Goal: Transaction & Acquisition: Purchase product/service

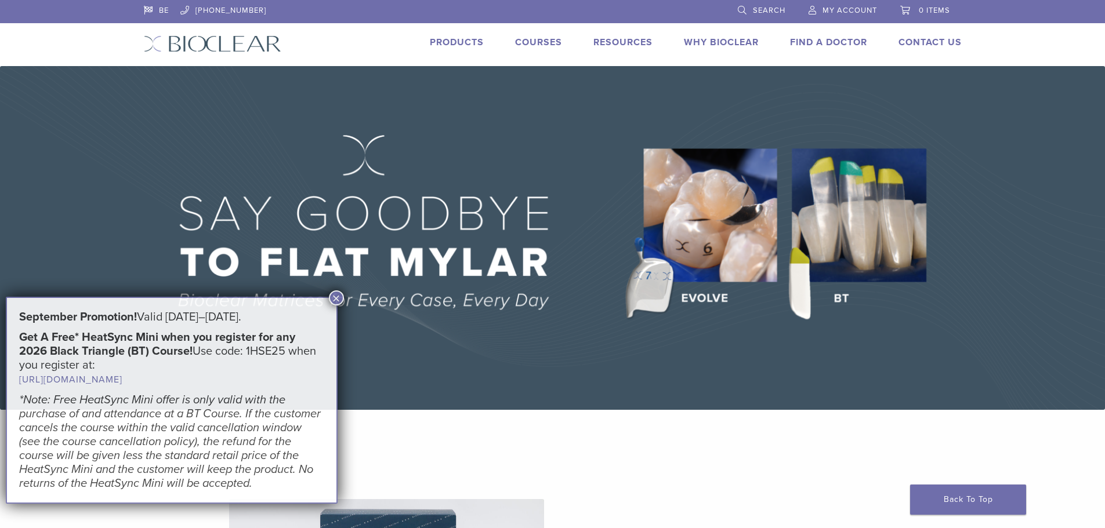
click at [786, 3] on li "Search" at bounding box center [761, 10] width 71 height 21
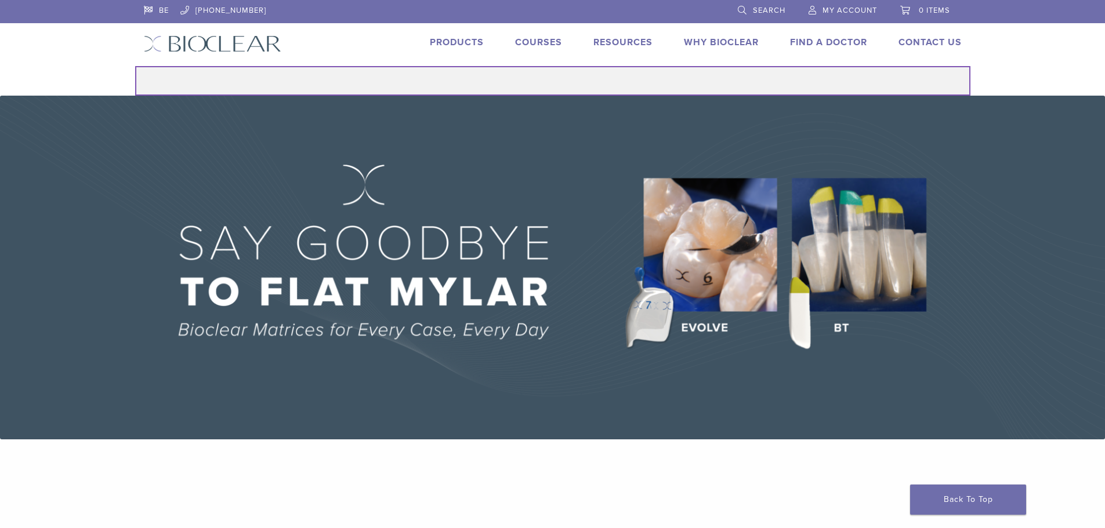
click at [621, 89] on input "Search for:" at bounding box center [552, 81] width 835 height 30
type input "****"
click at [135, 66] on button "Search" at bounding box center [135, 66] width 1 height 1
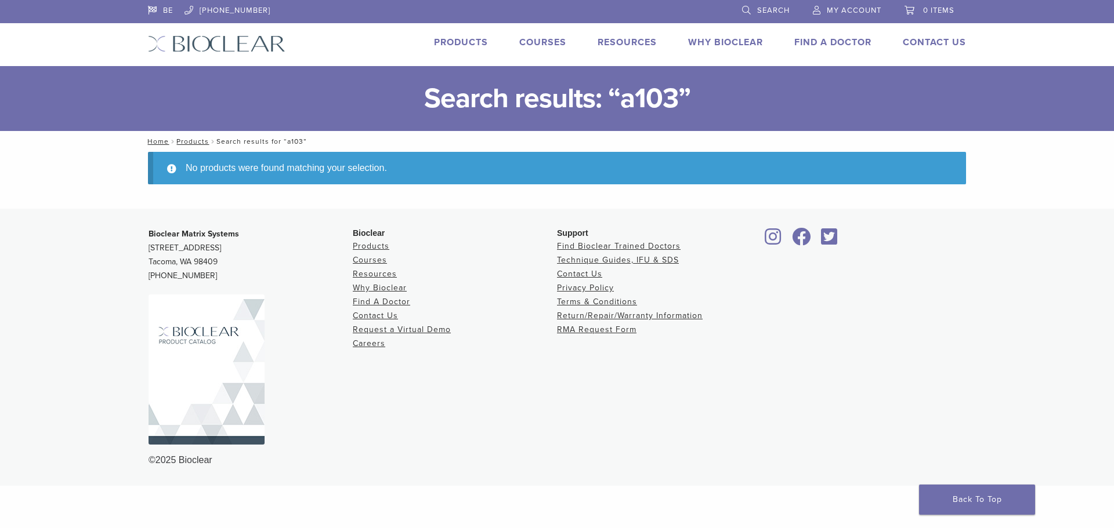
click at [375, 240] on li "Products" at bounding box center [455, 247] width 204 height 14
click at [375, 241] on link "Products" at bounding box center [371, 246] width 37 height 10
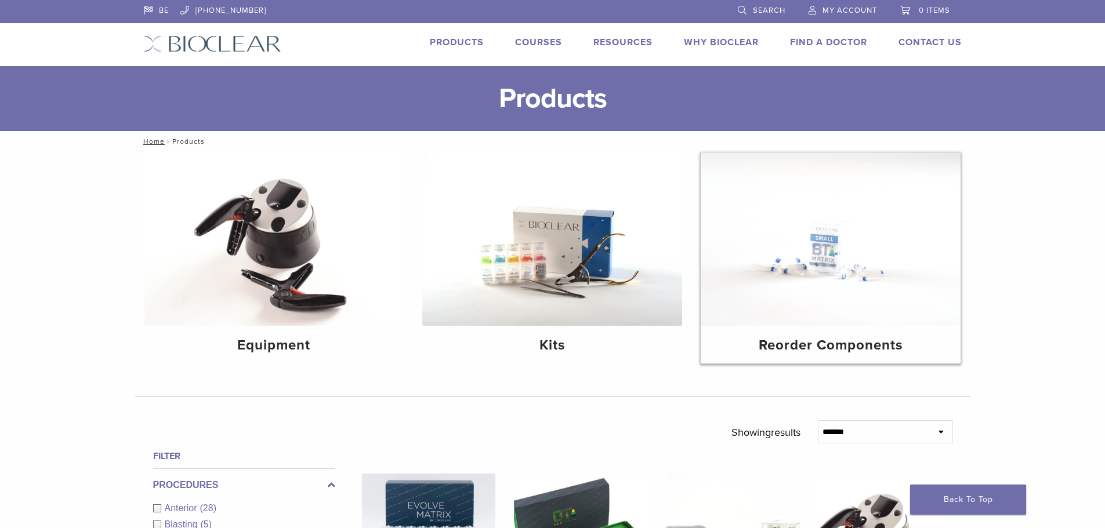
click at [850, 263] on img at bounding box center [831, 239] width 260 height 173
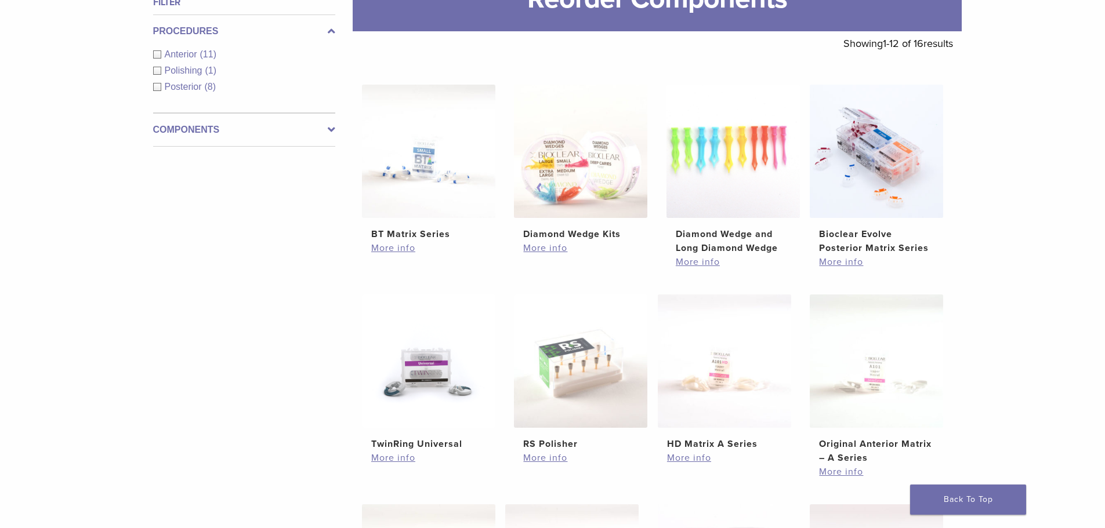
scroll to position [116, 0]
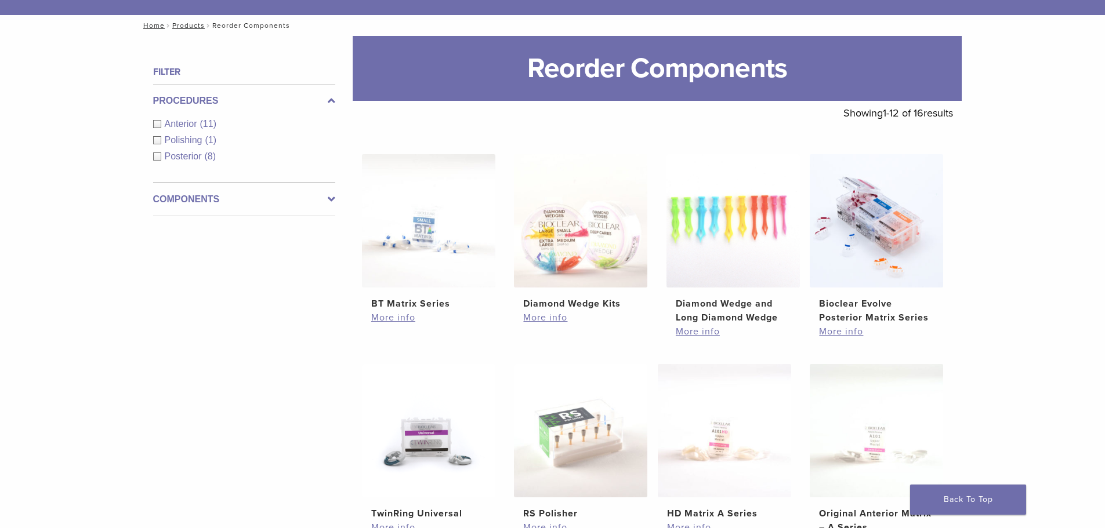
click at [155, 121] on div "Anterior (11)" at bounding box center [244, 124] width 182 height 14
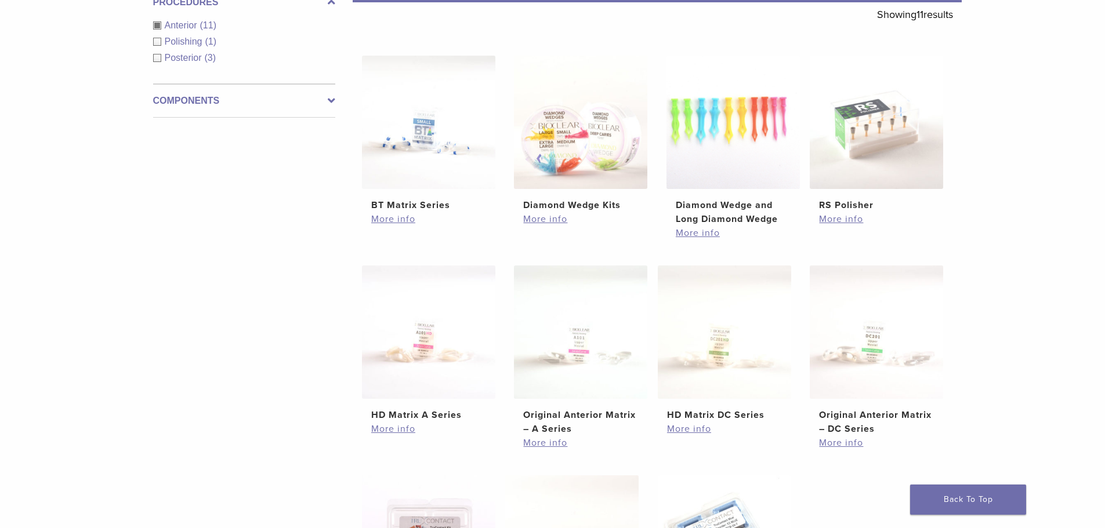
scroll to position [232, 0]
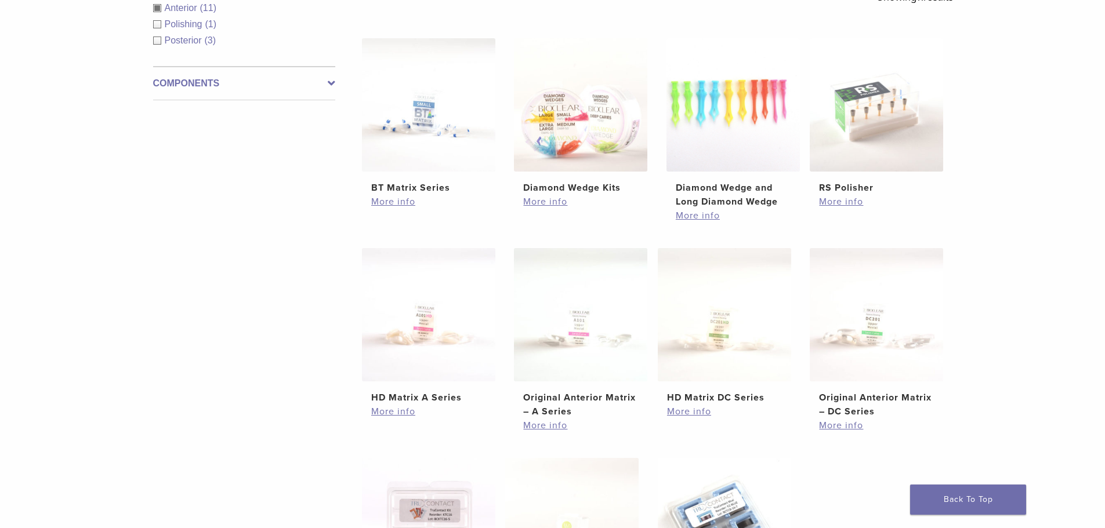
click at [331, 79] on icon at bounding box center [332, 84] width 8 height 14
click at [175, 72] on span "Rings/Wedges" at bounding box center [196, 74] width 63 height 10
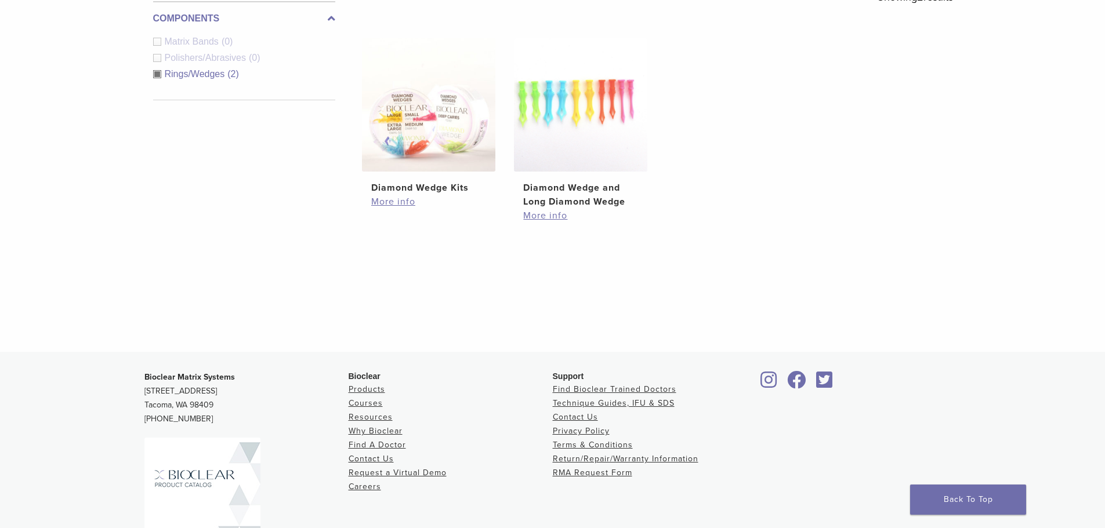
click at [157, 42] on div "Matrix Bands (0)" at bounding box center [244, 42] width 182 height 14
click at [155, 76] on div "Rings/Wedges (2)" at bounding box center [244, 74] width 182 height 14
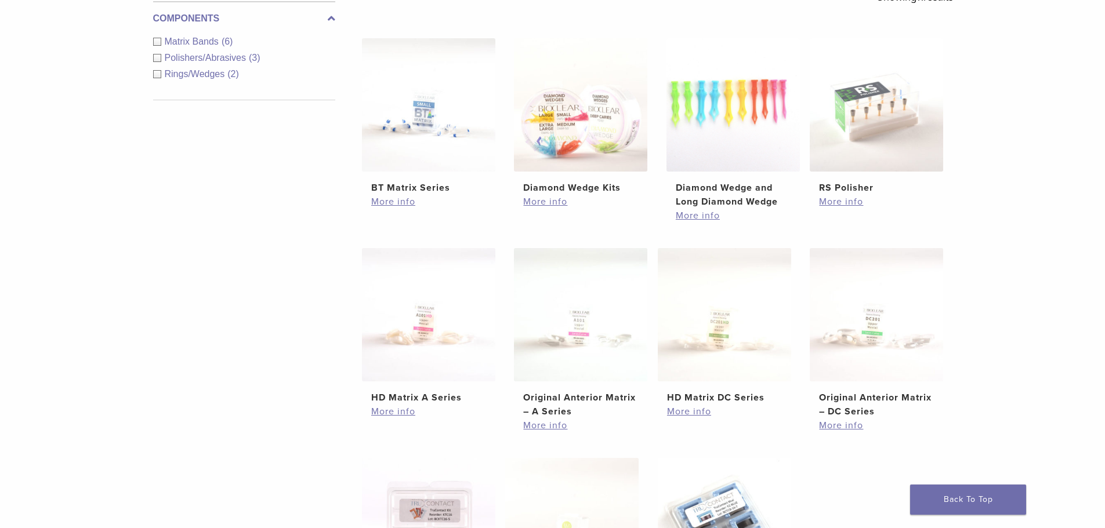
click at [155, 43] on div "Matrix Bands (6)" at bounding box center [244, 42] width 182 height 14
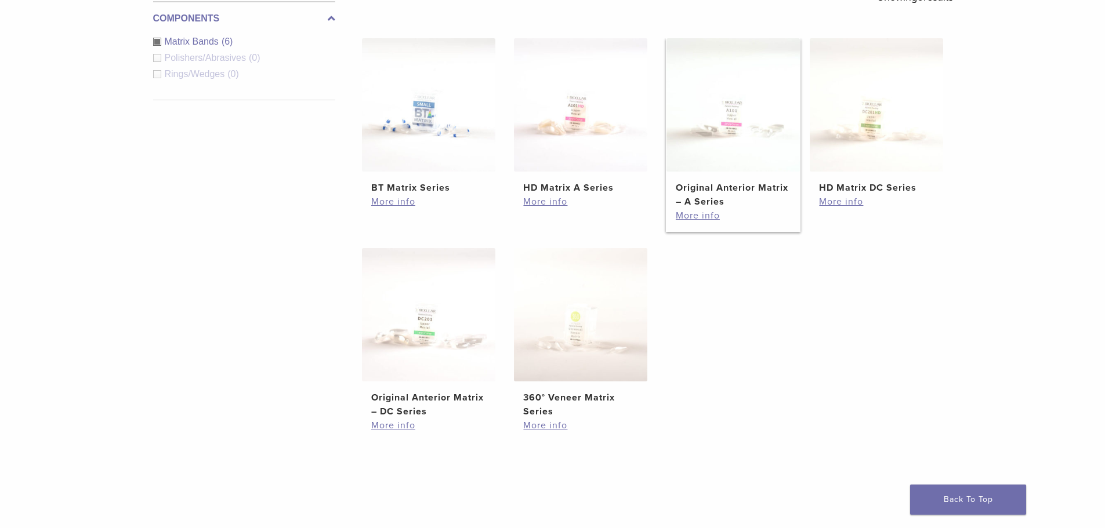
click at [734, 130] on img at bounding box center [732, 104] width 133 height 133
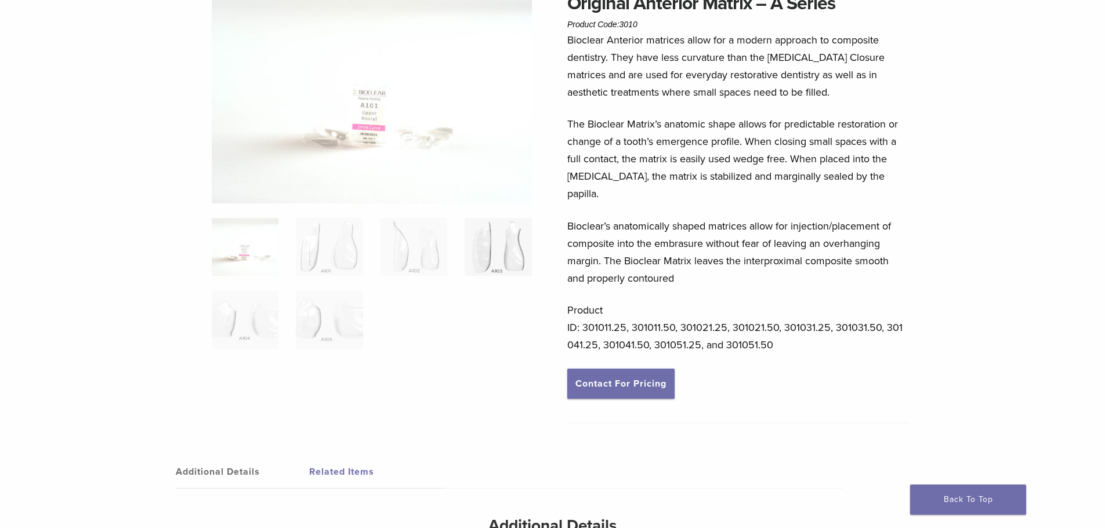
scroll to position [58, 0]
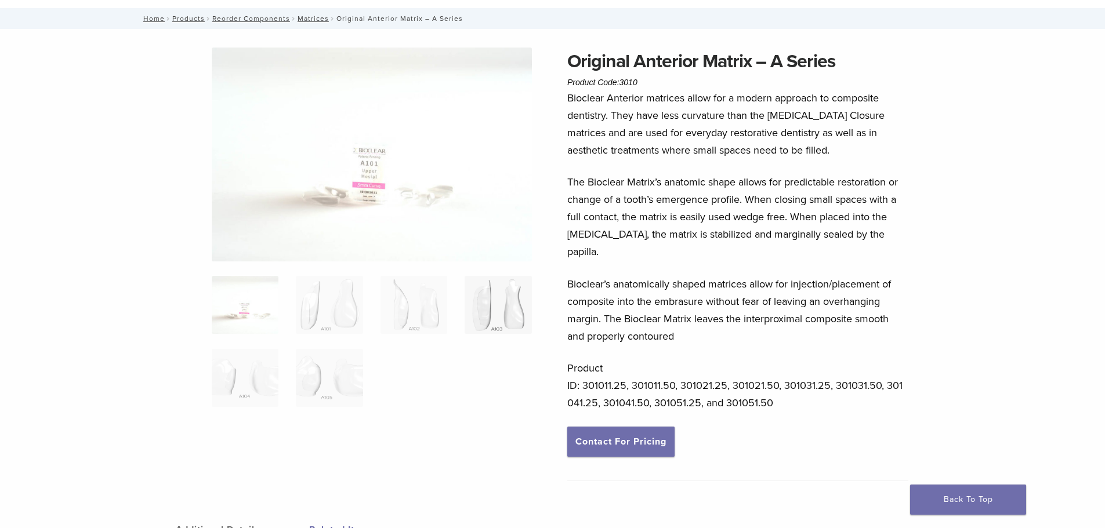
click at [497, 306] on img at bounding box center [498, 305] width 67 height 58
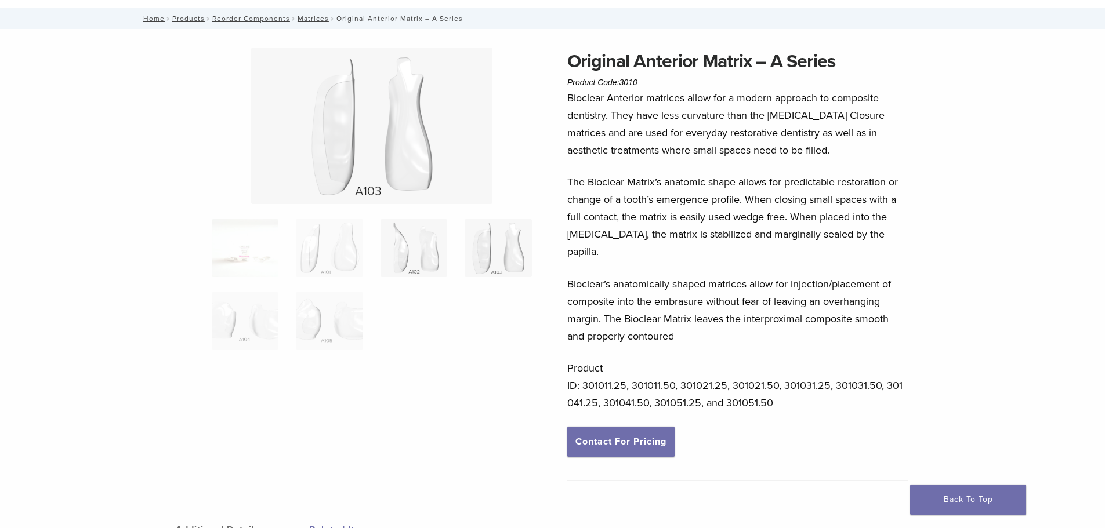
click at [405, 245] on img at bounding box center [413, 248] width 67 height 58
click at [500, 250] on img at bounding box center [498, 248] width 67 height 58
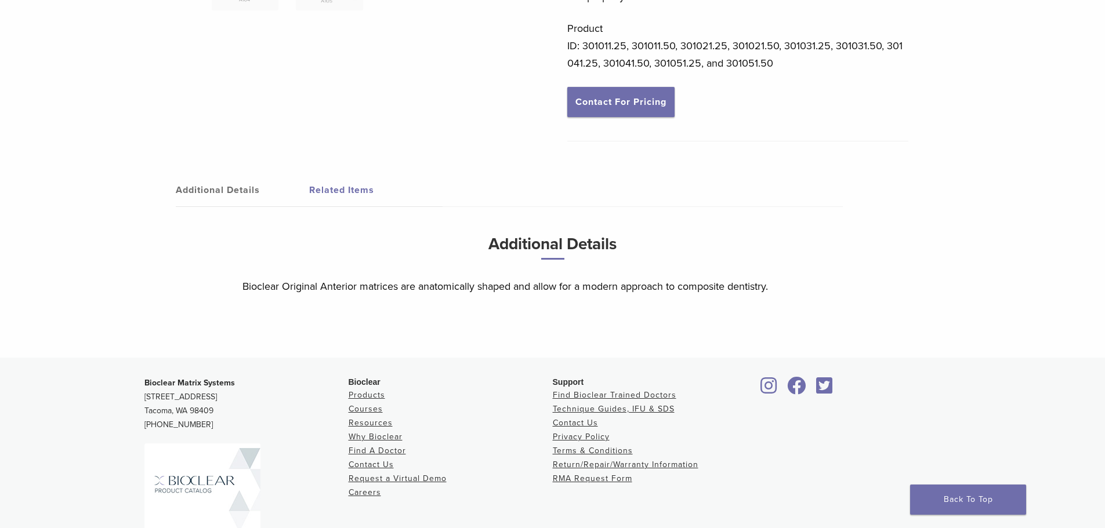
scroll to position [406, 0]
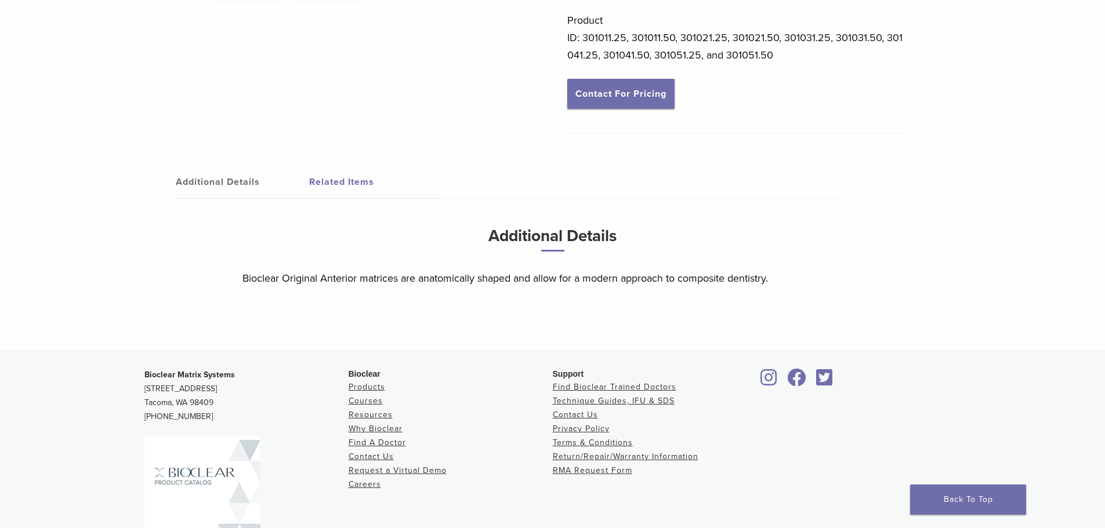
click at [229, 166] on link "Additional Details" at bounding box center [242, 182] width 133 height 32
click at [352, 166] on link "Related Items" at bounding box center [375, 182] width 133 height 32
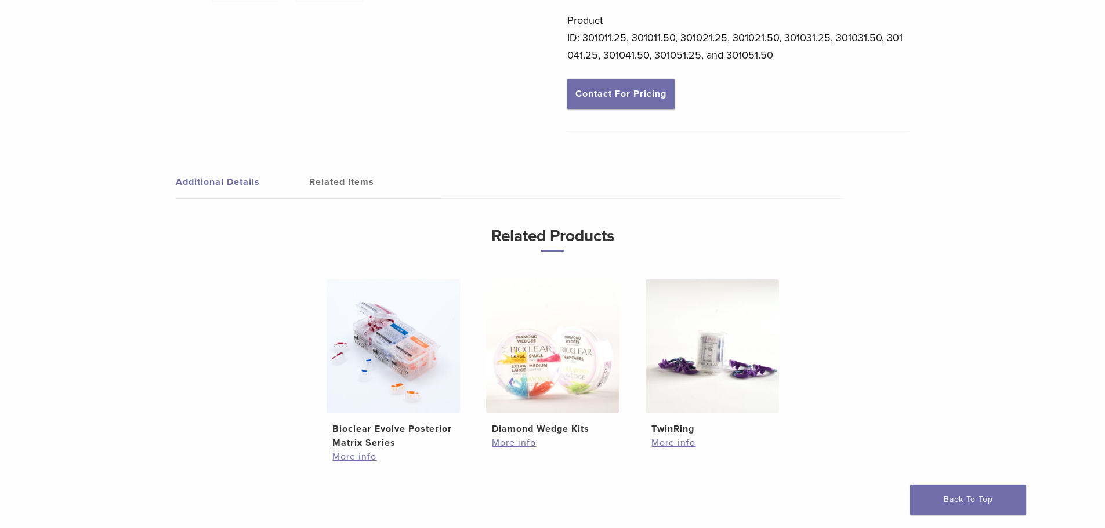
click at [228, 170] on link "Additional Details" at bounding box center [242, 182] width 133 height 32
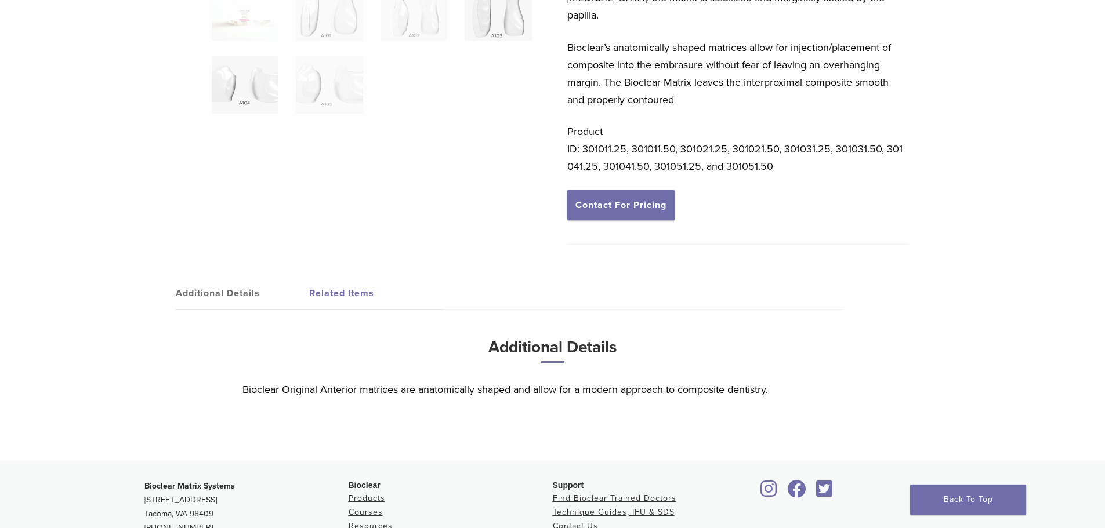
scroll to position [0, 0]
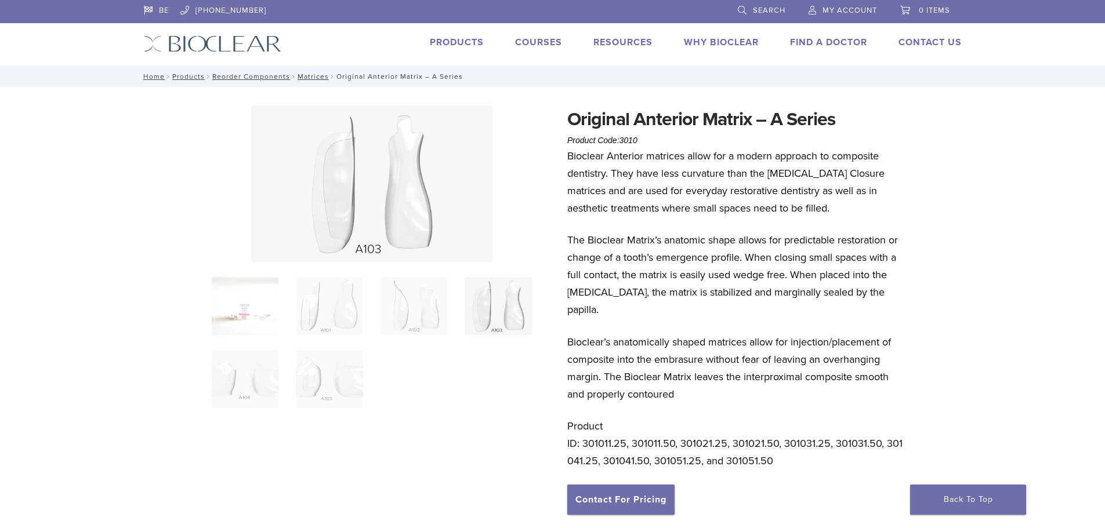
click at [237, 314] on img at bounding box center [245, 306] width 67 height 58
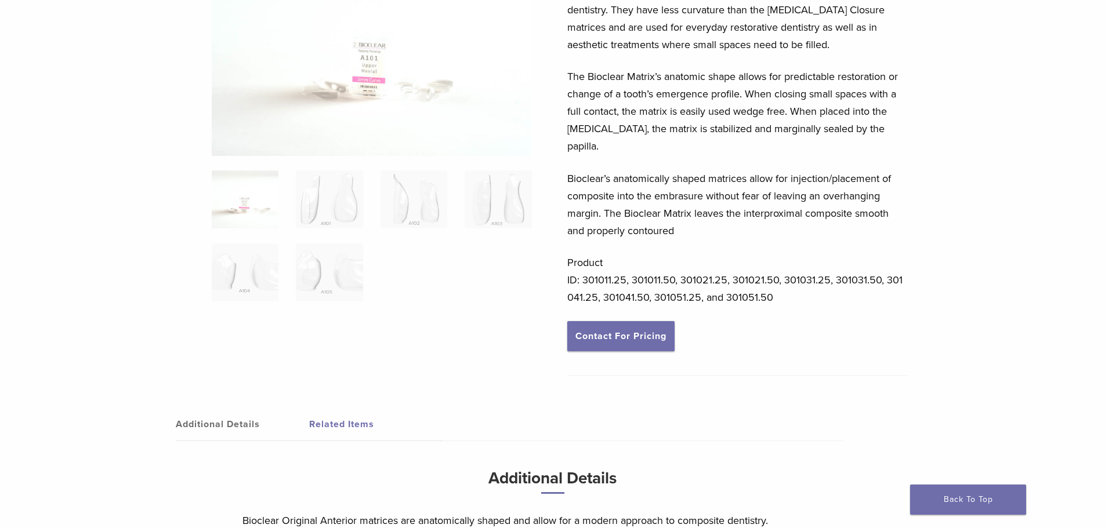
scroll to position [174, 0]
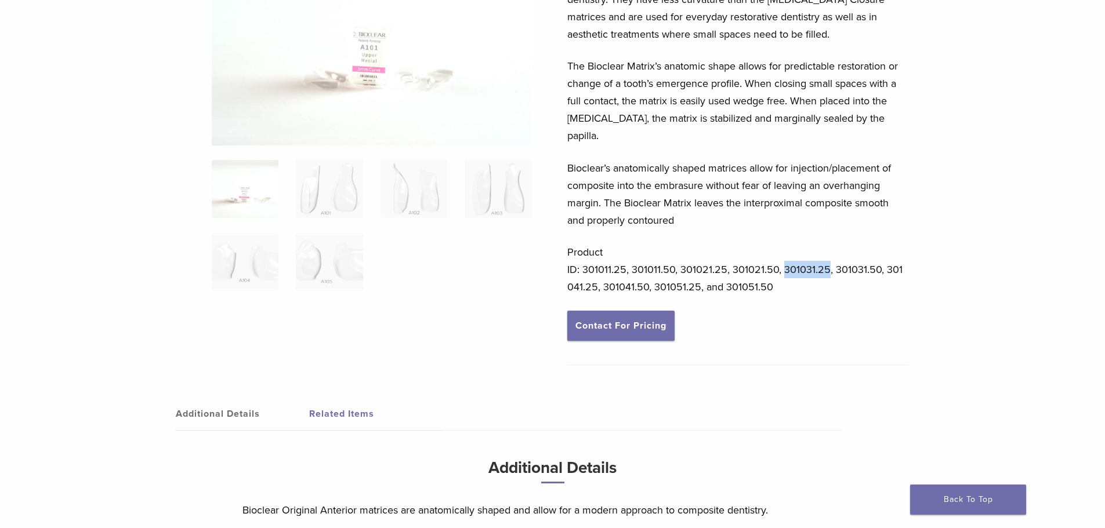
drag, startPoint x: 784, startPoint y: 251, endPoint x: 828, endPoint y: 256, distance: 44.4
click at [828, 256] on p "Product ID: 301011.25, 301011.50, 301021.25, 301021.50, 301031.25, 301031.50, 3…" at bounding box center [737, 270] width 341 height 52
copy p "301031.25"
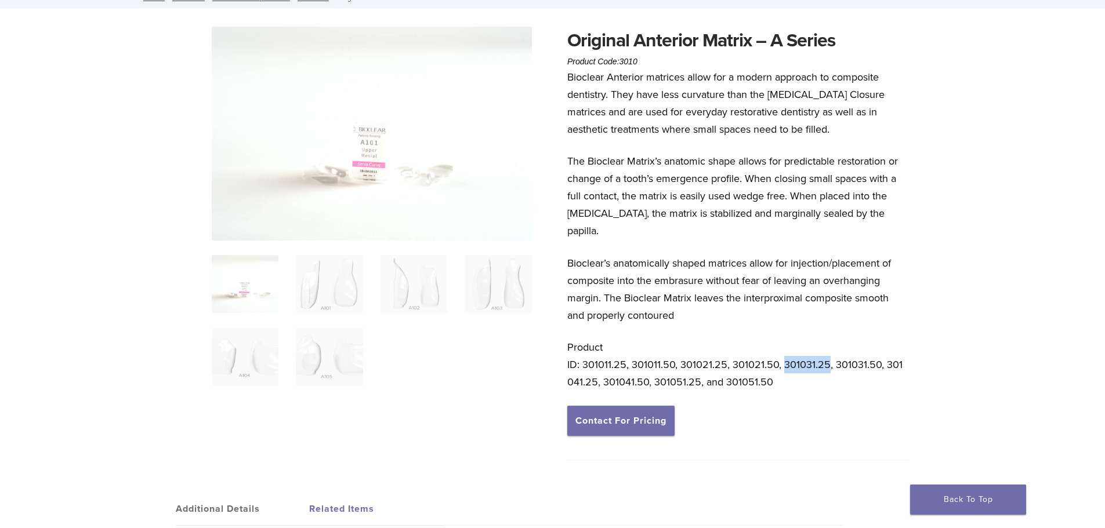
scroll to position [0, 0]
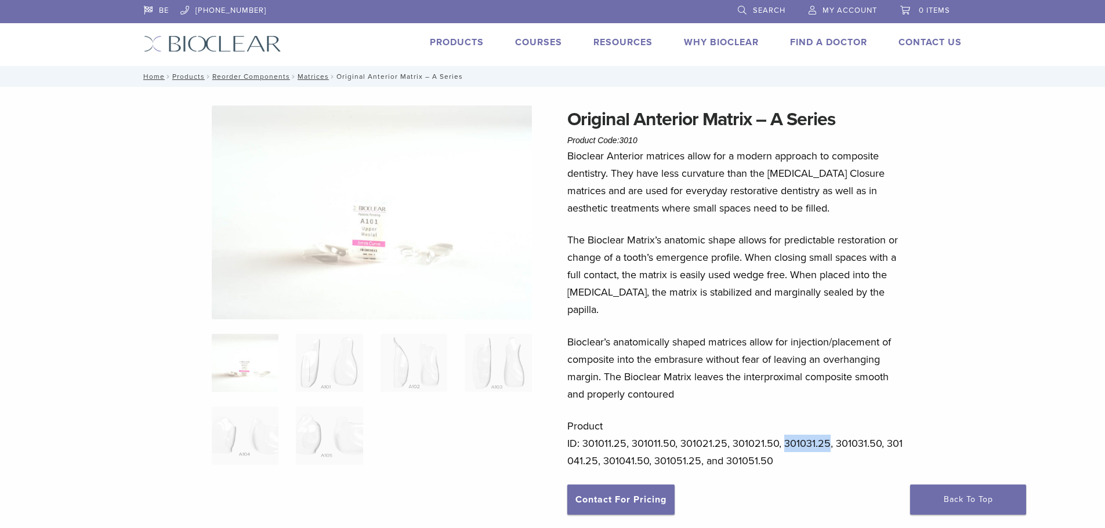
click at [770, 8] on span "Search" at bounding box center [769, 10] width 32 height 9
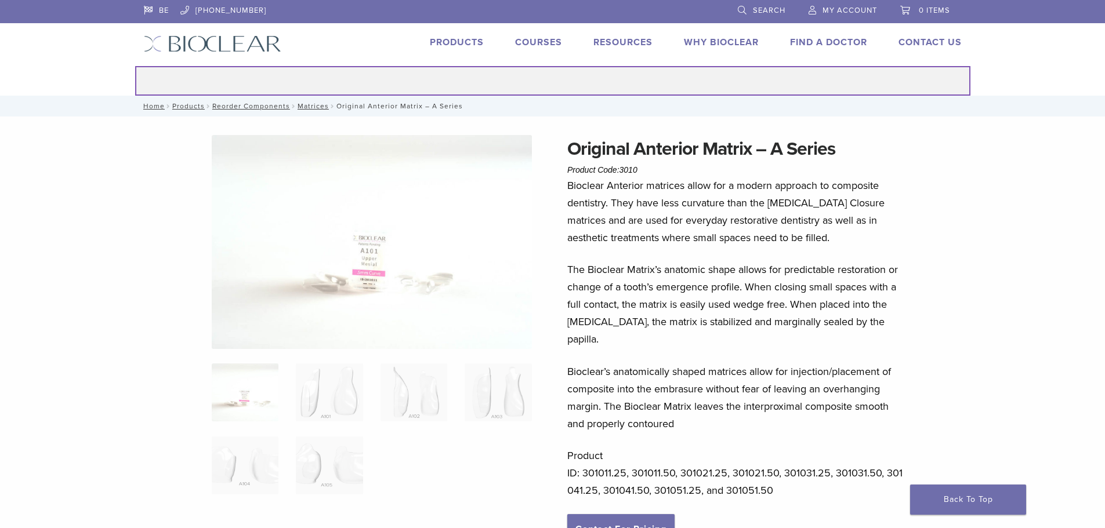
click at [565, 82] on input "Search for:" at bounding box center [552, 81] width 835 height 30
paste input "*********"
type input "*********"
click at [135, 66] on button "Search" at bounding box center [135, 66] width 1 height 1
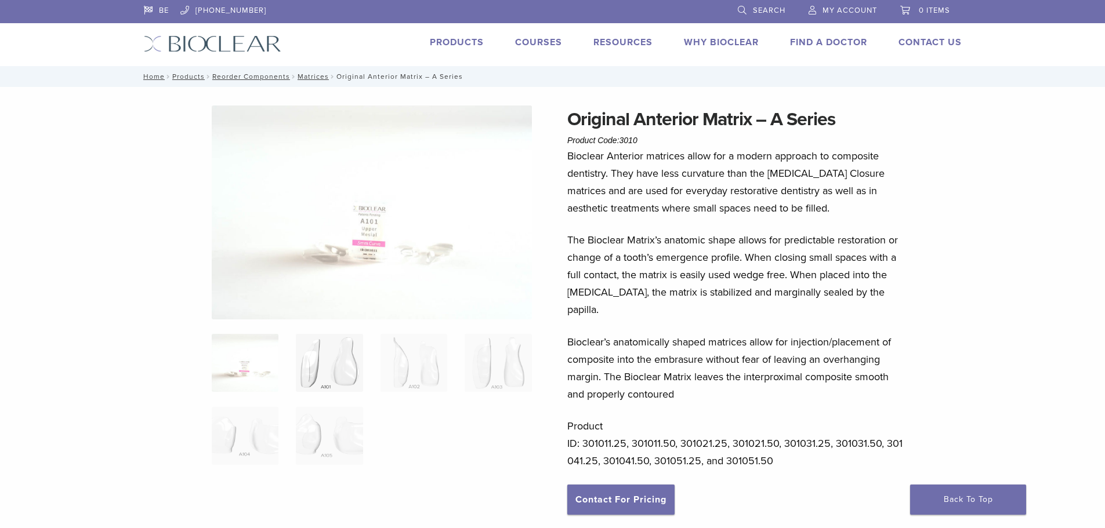
click at [347, 358] on img at bounding box center [329, 363] width 67 height 58
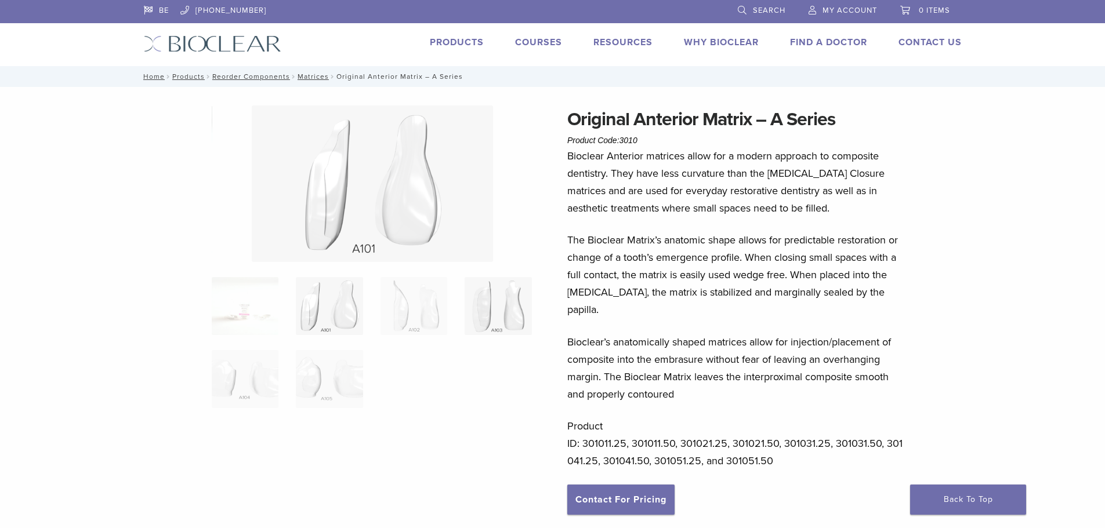
click at [488, 312] on img at bounding box center [498, 306] width 67 height 58
click at [231, 317] on img at bounding box center [245, 306] width 67 height 58
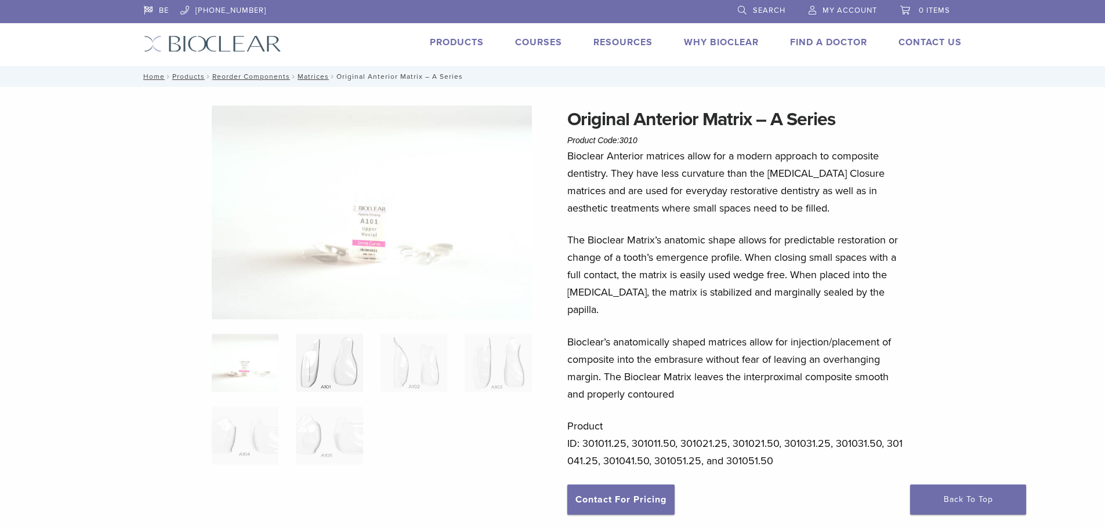
click at [340, 367] on img at bounding box center [329, 363] width 67 height 58
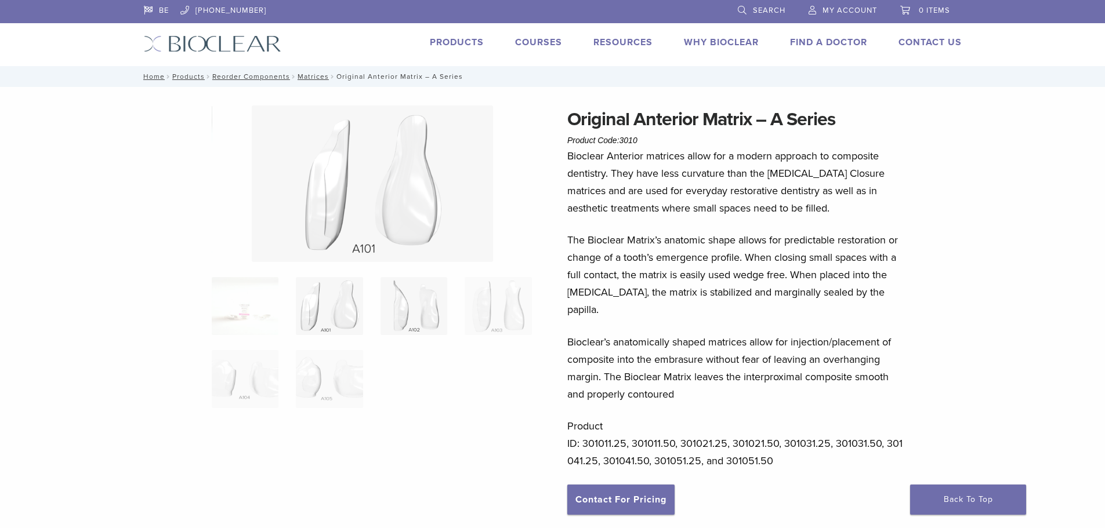
click at [415, 311] on img at bounding box center [413, 306] width 67 height 58
click at [511, 308] on img at bounding box center [498, 306] width 67 height 58
